Goal: Task Accomplishment & Management: Manage account settings

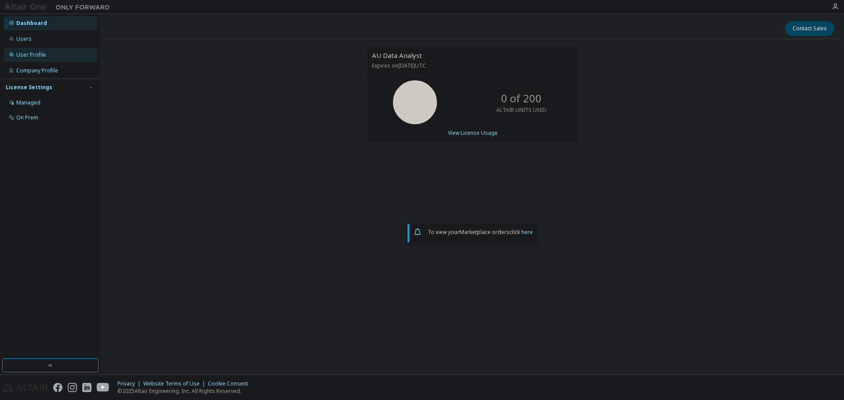
drag, startPoint x: 28, startPoint y: 58, endPoint x: 56, endPoint y: 63, distance: 28.3
click at [28, 58] on div "User Profile" at bounding box center [31, 54] width 30 height 7
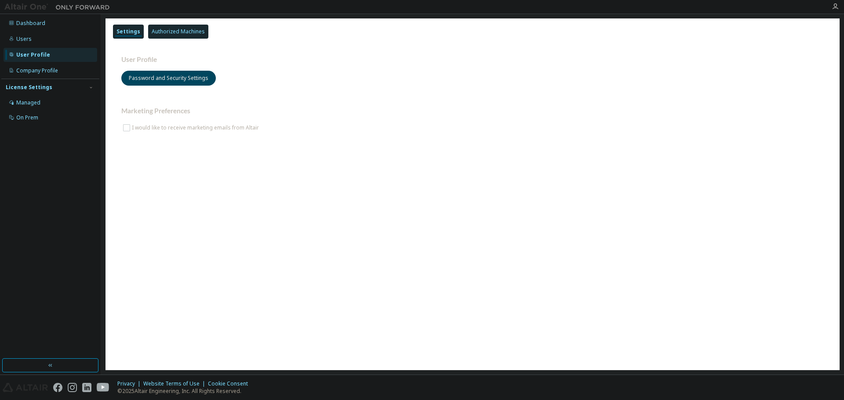
click at [181, 30] on div "Authorized Machines" at bounding box center [178, 31] width 53 height 7
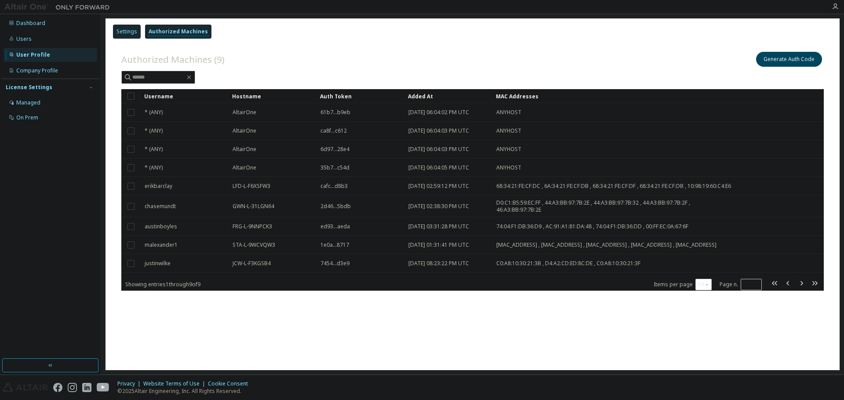
drag, startPoint x: 127, startPoint y: 26, endPoint x: 132, endPoint y: 30, distance: 6.3
click at [128, 28] on div "Settings" at bounding box center [127, 32] width 28 height 14
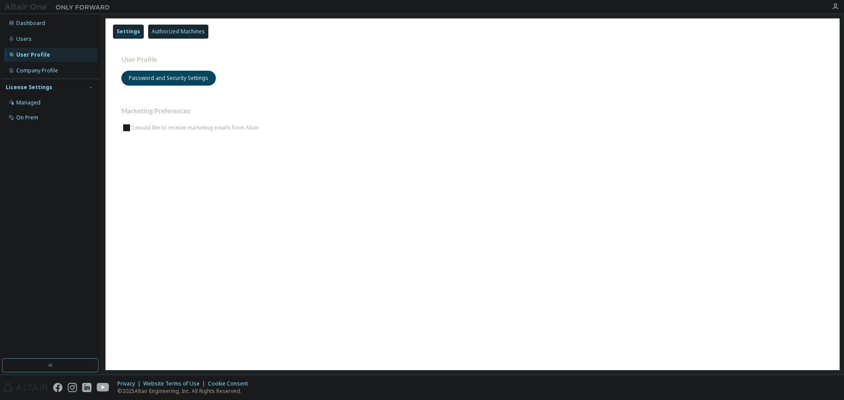
click at [174, 32] on div "Authorized Machines" at bounding box center [178, 31] width 53 height 7
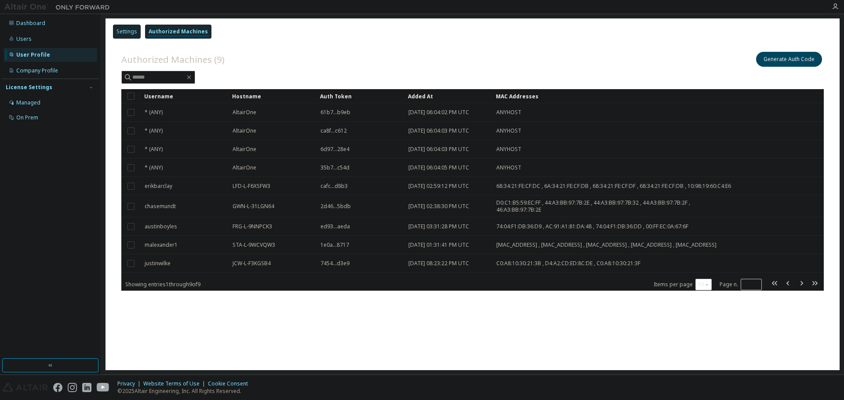
click at [126, 31] on div "Settings" at bounding box center [126, 31] width 21 height 7
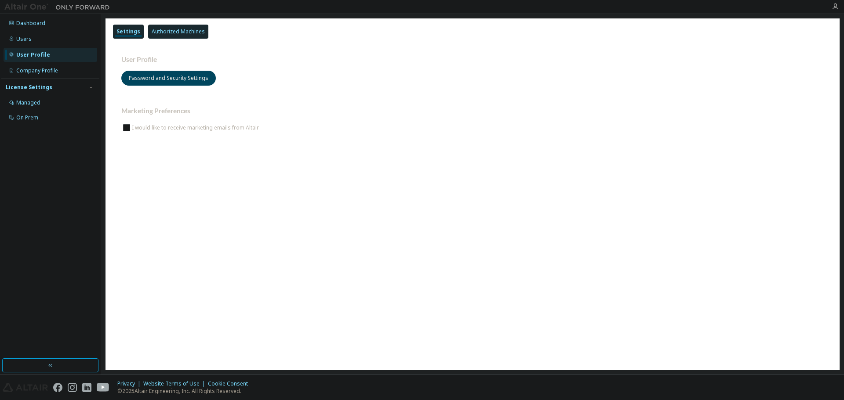
click at [157, 29] on div "Authorized Machines" at bounding box center [178, 31] width 53 height 7
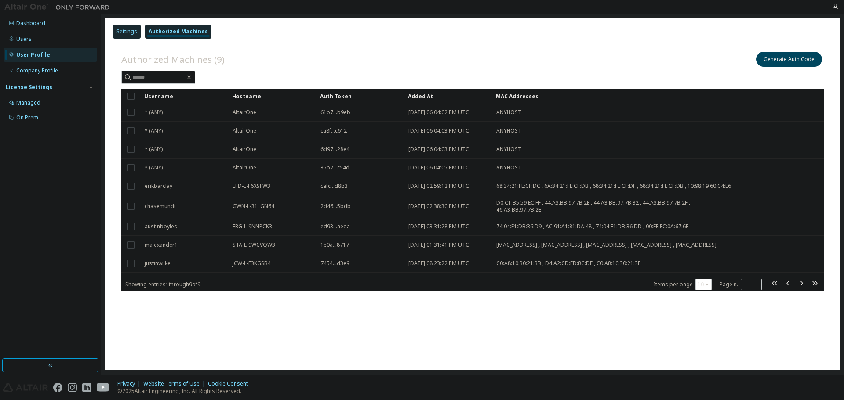
click at [138, 30] on div "Settings" at bounding box center [127, 32] width 28 height 14
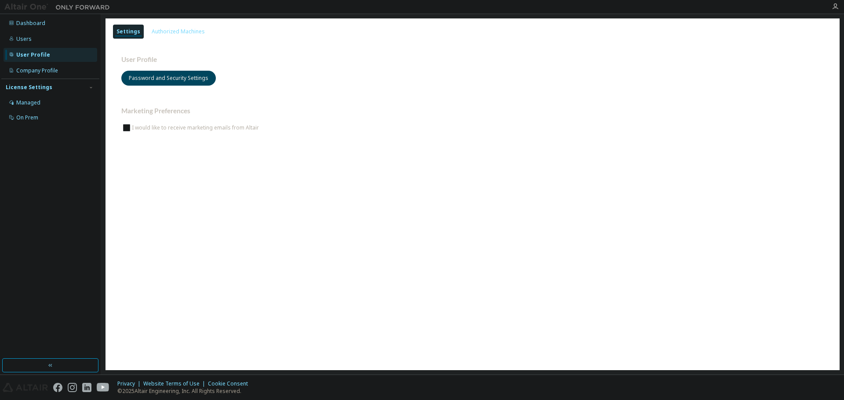
drag, startPoint x: 156, startPoint y: 29, endPoint x: 136, endPoint y: 32, distance: 19.6
click at [156, 29] on div "Authorized Machines" at bounding box center [178, 31] width 53 height 7
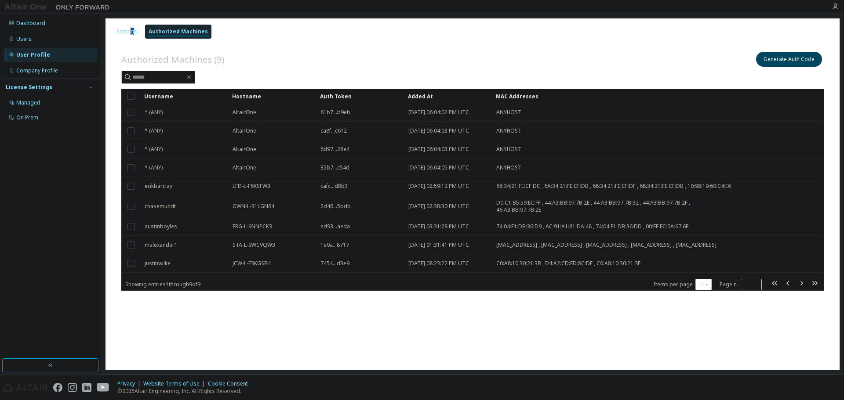
drag, startPoint x: 132, startPoint y: 31, endPoint x: 147, endPoint y: 31, distance: 14.9
click at [134, 30] on div "Settings" at bounding box center [126, 31] width 21 height 7
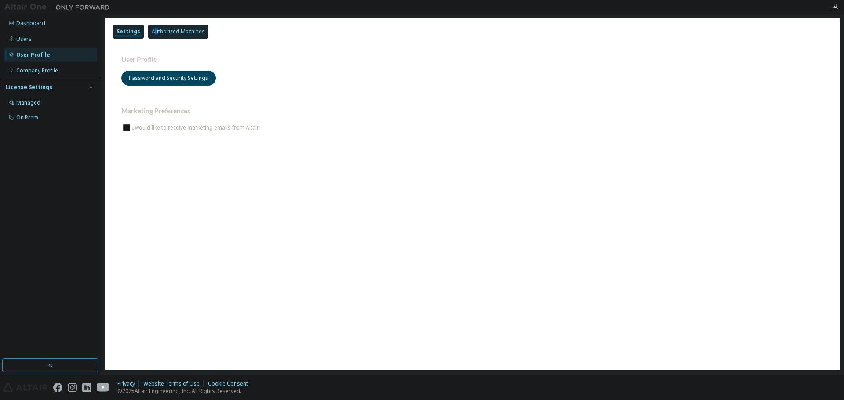
click at [155, 30] on div "Authorized Machines" at bounding box center [178, 31] width 53 height 7
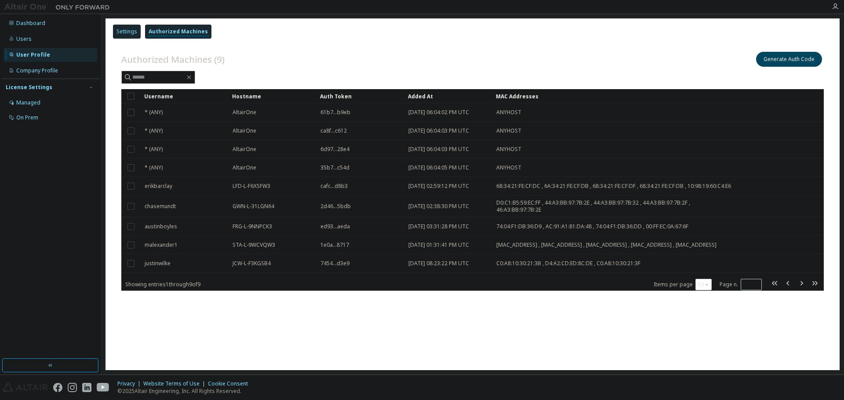
click at [140, 31] on div "Settings" at bounding box center [127, 32] width 28 height 14
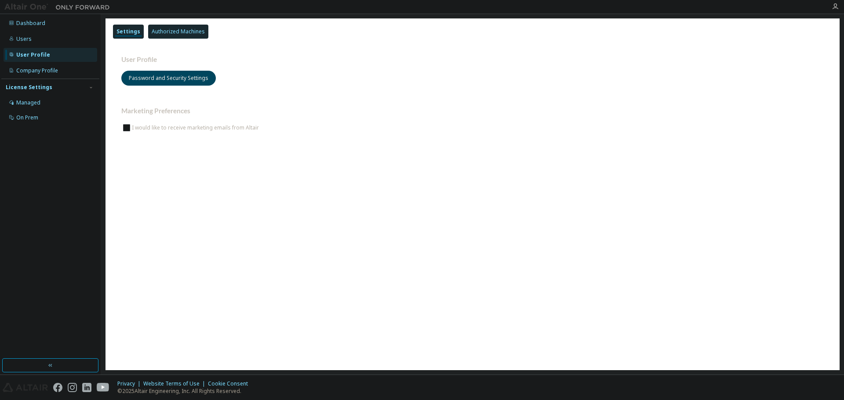
click at [152, 31] on div "Authorized Machines" at bounding box center [178, 31] width 53 height 7
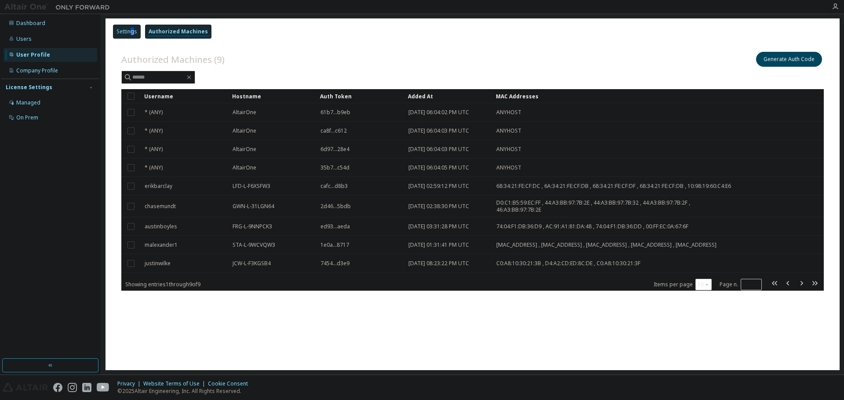
click at [133, 29] on div "Settings" at bounding box center [126, 31] width 21 height 7
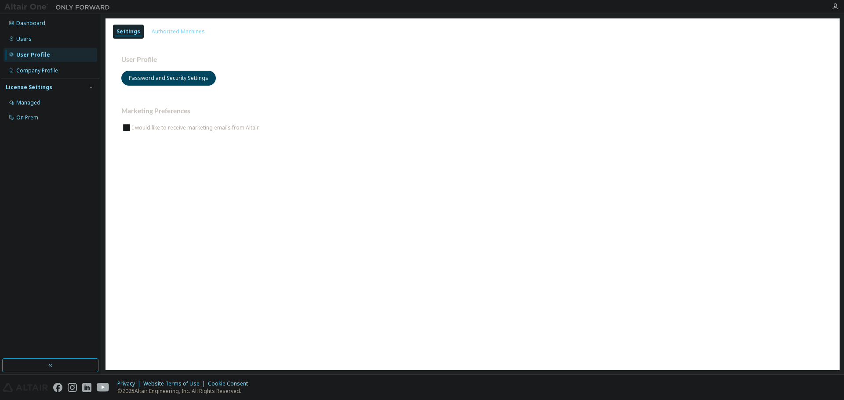
drag, startPoint x: 152, startPoint y: 31, endPoint x: 143, endPoint y: 33, distance: 9.5
click at [152, 31] on div "Authorized Machines" at bounding box center [178, 31] width 53 height 7
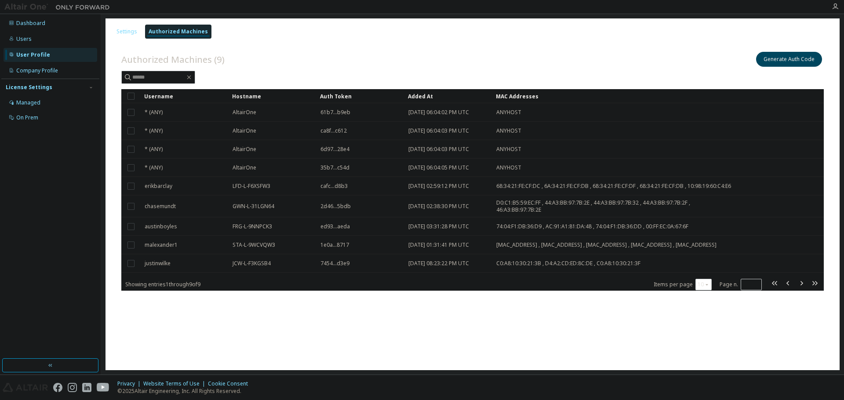
click at [141, 33] on div "Settings Authorized Machines" at bounding box center [472, 32] width 723 height 16
click at [130, 31] on div "Settings" at bounding box center [126, 31] width 21 height 7
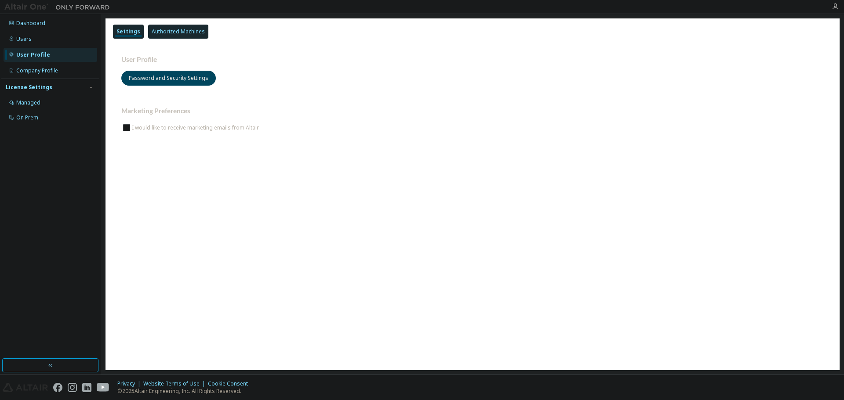
click at [156, 30] on div "Authorized Machines" at bounding box center [178, 31] width 53 height 7
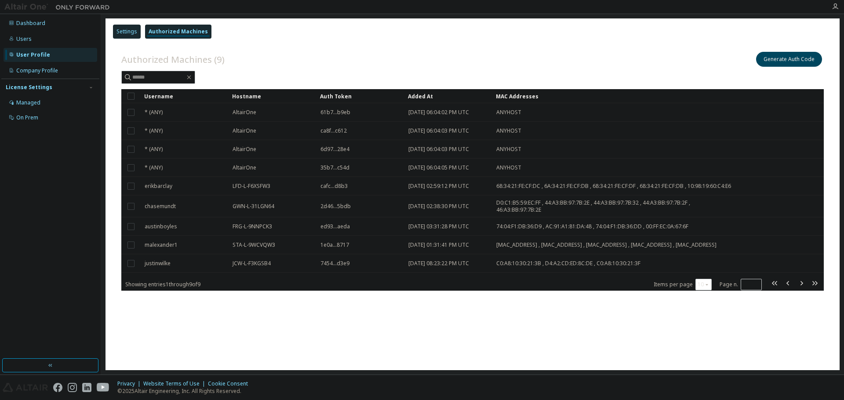
click at [137, 31] on div "Settings" at bounding box center [127, 32] width 28 height 14
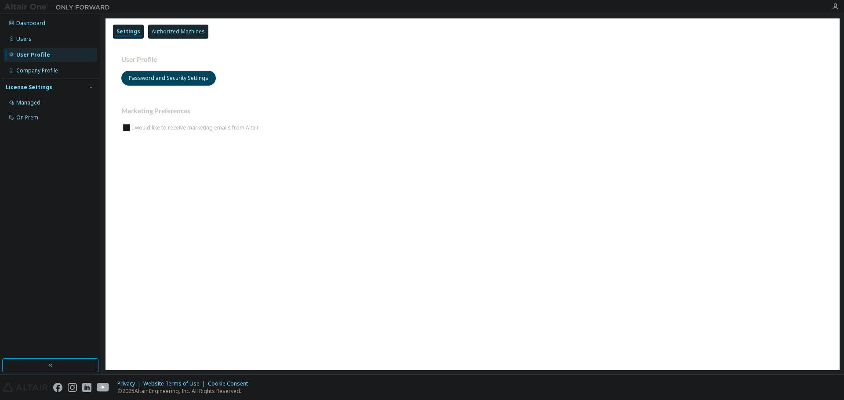
click at [159, 31] on div "Authorized Machines" at bounding box center [178, 31] width 53 height 7
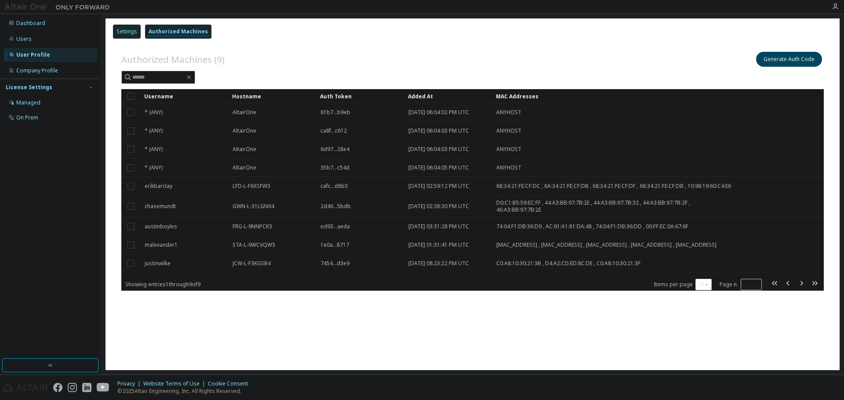
click at [136, 32] on div "Settings" at bounding box center [126, 31] width 21 height 7
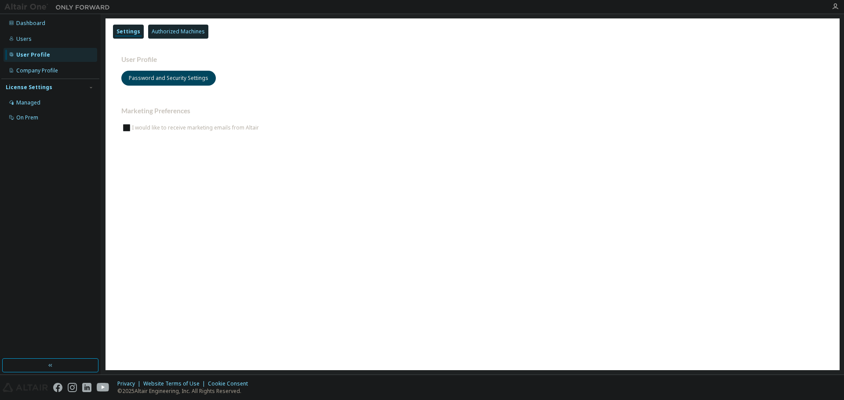
click at [168, 33] on div "Authorized Machines" at bounding box center [178, 31] width 53 height 7
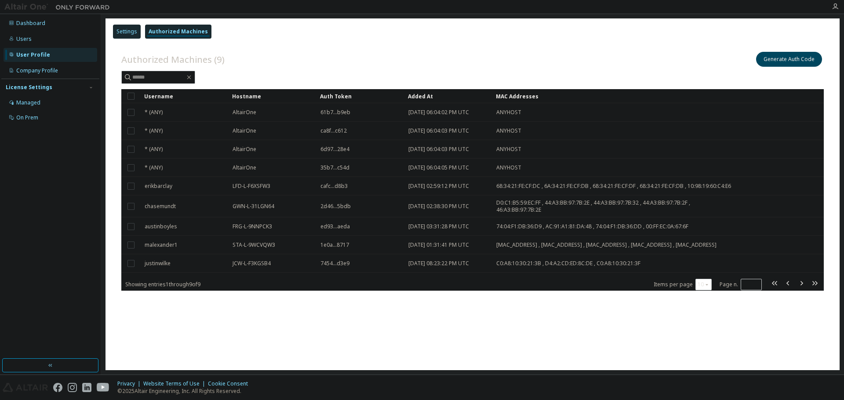
click at [134, 33] on div "Settings" at bounding box center [126, 31] width 21 height 7
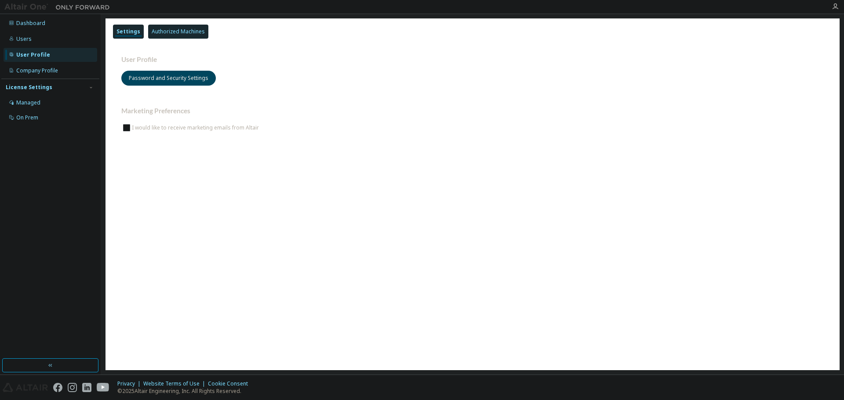
click at [162, 30] on div "Authorized Machines" at bounding box center [178, 31] width 53 height 7
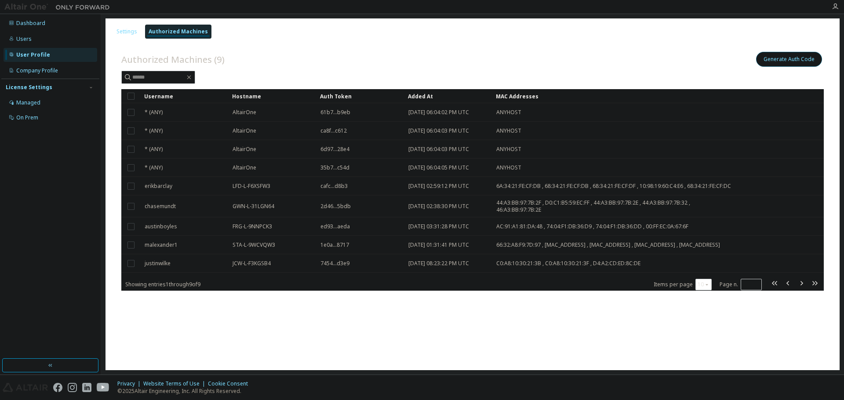
click at [797, 60] on button "Generate Auth Code" at bounding box center [789, 59] width 66 height 15
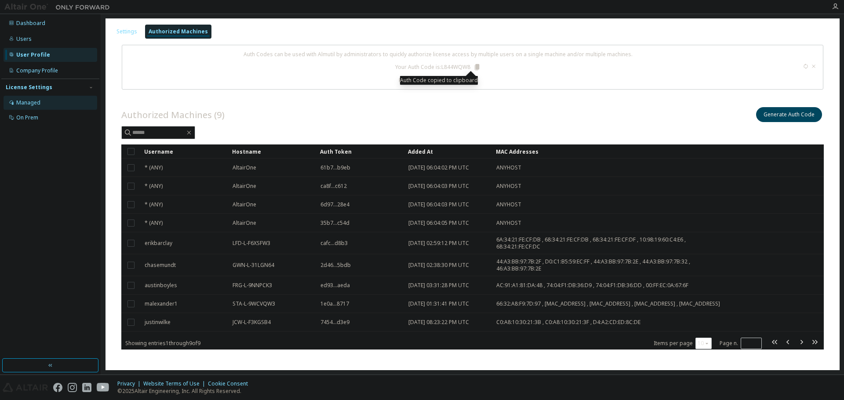
drag, startPoint x: 24, startPoint y: 107, endPoint x: 28, endPoint y: 116, distance: 10.0
click at [24, 107] on div "Managed" at bounding box center [51, 103] width 94 height 14
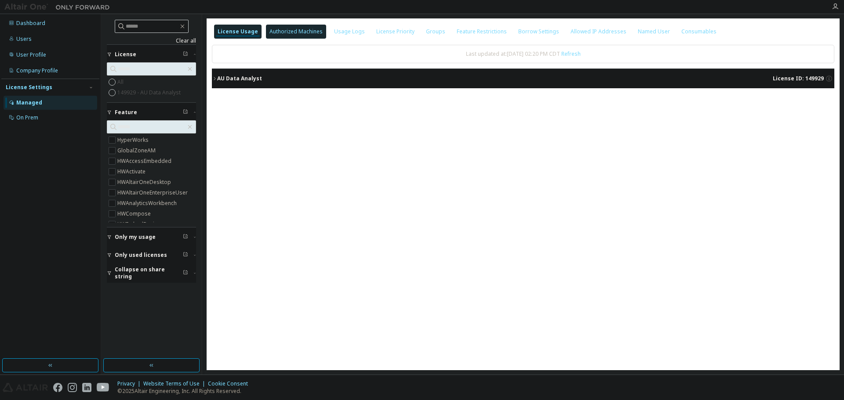
click at [297, 28] on div "Authorized Machines" at bounding box center [296, 32] width 60 height 14
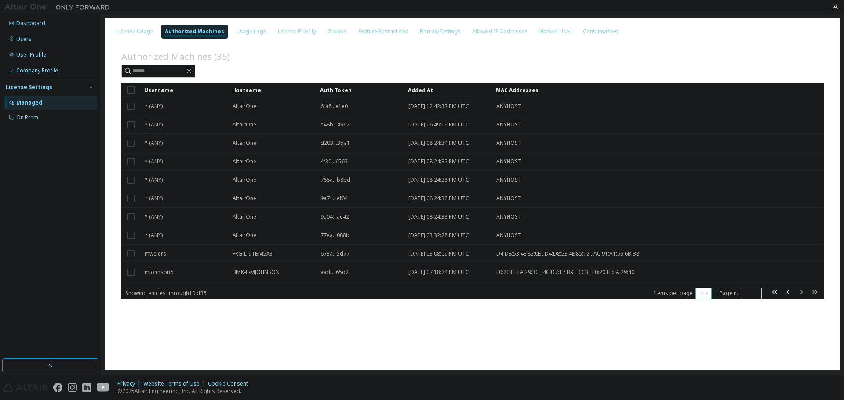
click at [699, 296] on button "10" at bounding box center [703, 293] width 12 height 7
click at [705, 345] on div "100" at bounding box center [731, 347] width 70 height 11
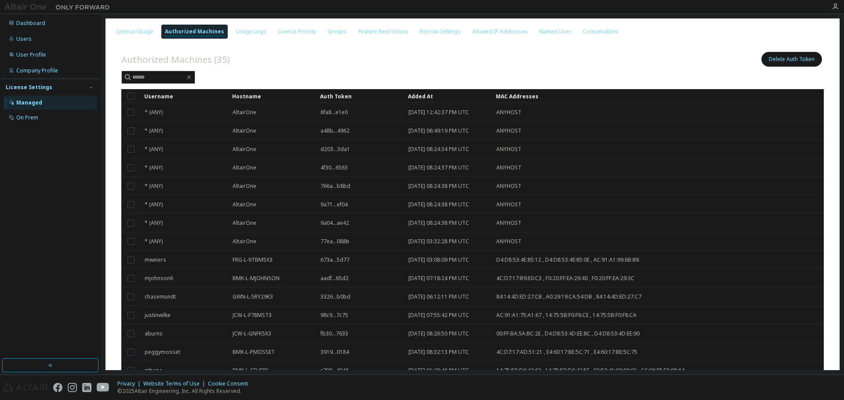
click at [788, 59] on button "Delete Auth Token" at bounding box center [791, 59] width 61 height 15
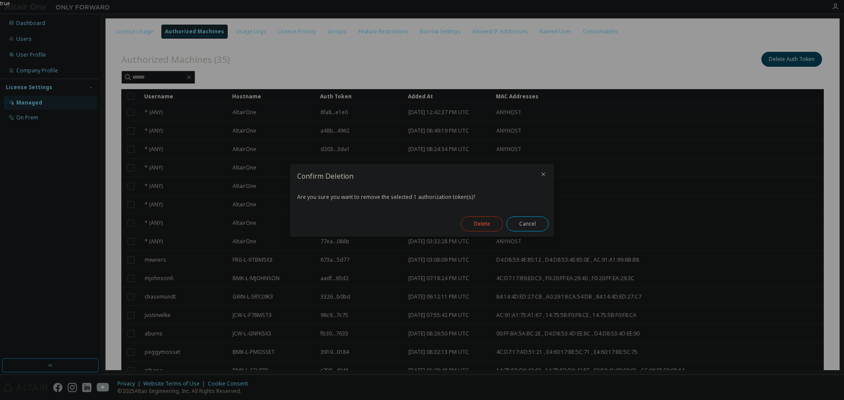
click at [479, 221] on button "Delete" at bounding box center [482, 224] width 42 height 15
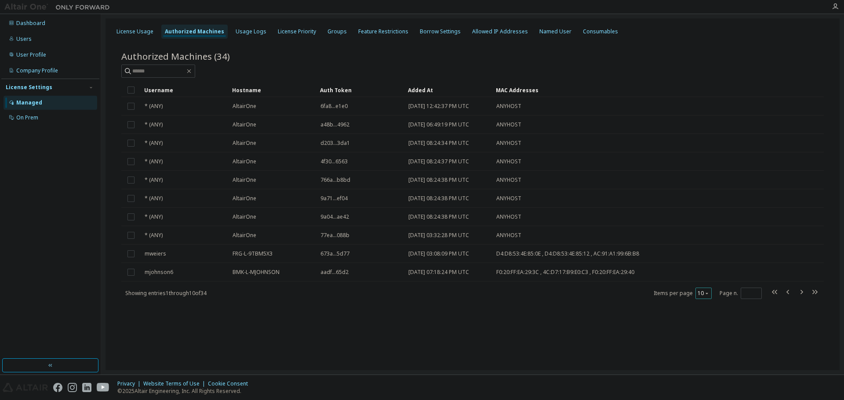
click at [704, 294] on button "10" at bounding box center [703, 293] width 12 height 7
drag, startPoint x: 703, startPoint y: 347, endPoint x: 630, endPoint y: 375, distance: 77.8
click at [704, 347] on div "100" at bounding box center [731, 347] width 70 height 11
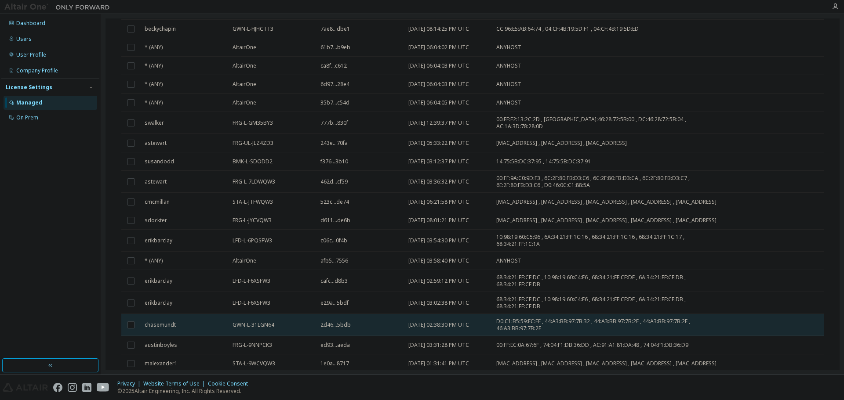
scroll to position [428, 0]
